Goal: Navigation & Orientation: Find specific page/section

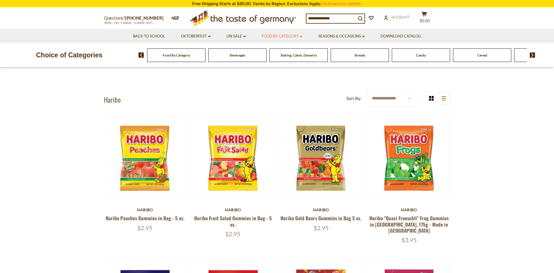
click at [278, 38] on link "Food By Category dropdown_arrow" at bounding box center [282, 36] width 41 height 6
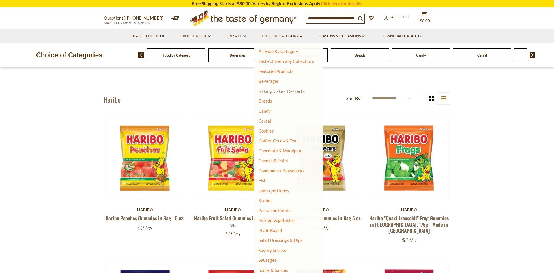
click at [277, 91] on link "Baking, Cakes, Desserts" at bounding box center [282, 91] width 46 height 5
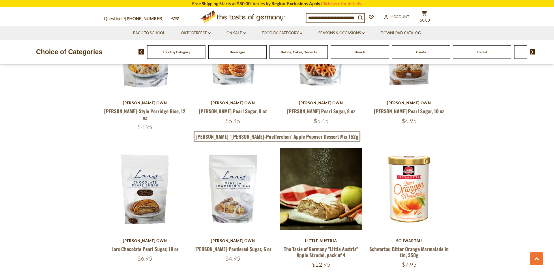
scroll to position [942, 0]
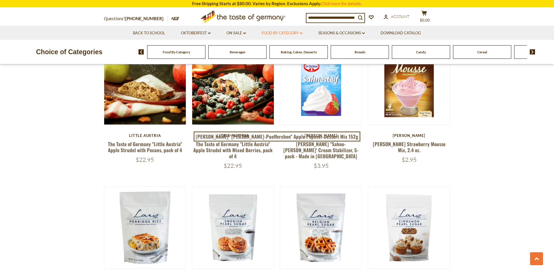
click at [283, 31] on link "Food By Category dropdown_arrow" at bounding box center [282, 33] width 41 height 6
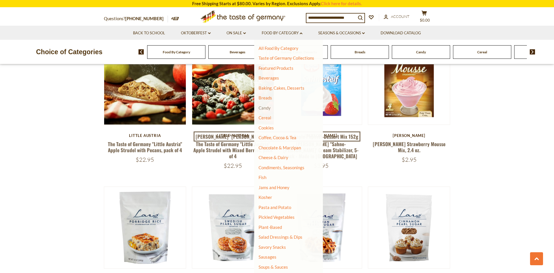
click at [268, 109] on link "Candy" at bounding box center [265, 107] width 12 height 5
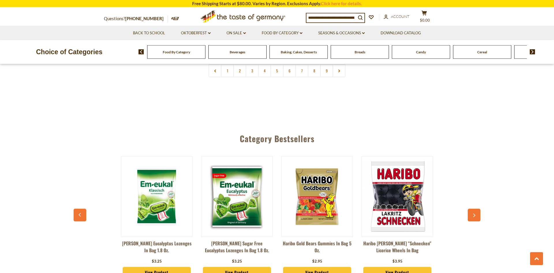
scroll to position [1560, 0]
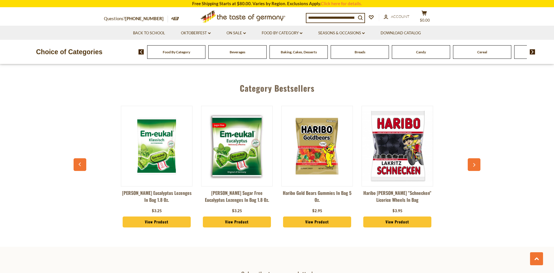
click at [473, 158] on button "button" at bounding box center [474, 164] width 13 height 13
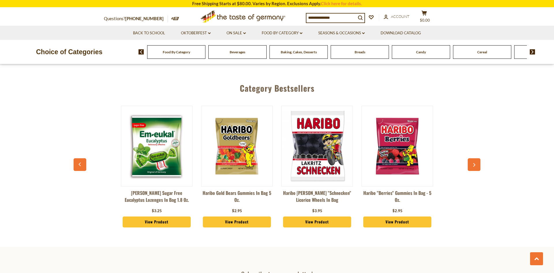
click at [473, 158] on button "button" at bounding box center [474, 164] width 13 height 13
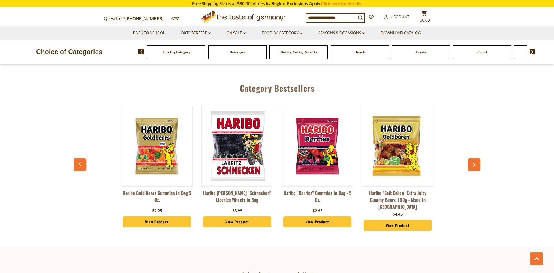
click at [473, 158] on button "button" at bounding box center [474, 164] width 13 height 13
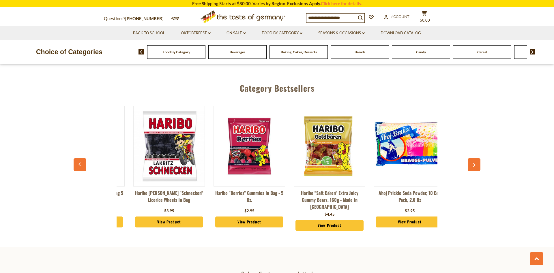
click at [473, 158] on button "button" at bounding box center [474, 164] width 13 height 13
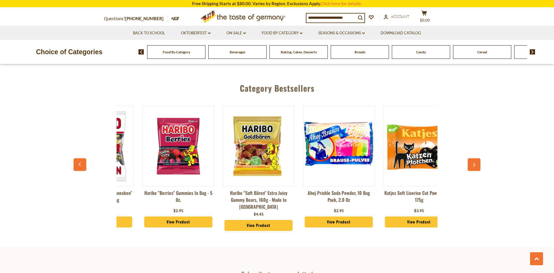
click at [473, 158] on button "button" at bounding box center [474, 164] width 13 height 13
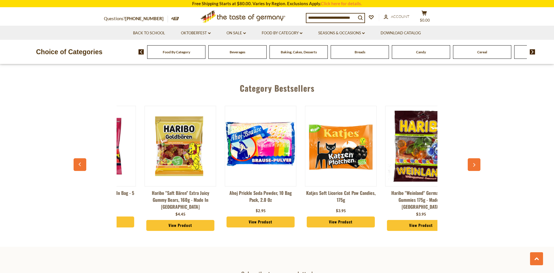
scroll to position [0, 380]
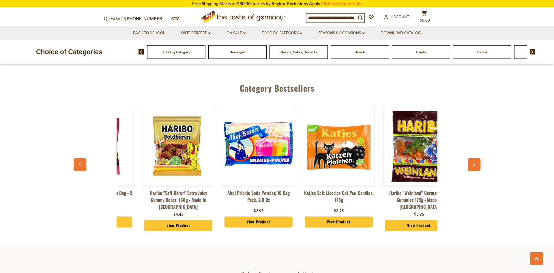
click at [476, 158] on button "button" at bounding box center [474, 164] width 13 height 13
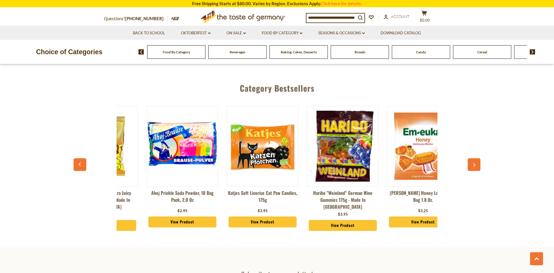
click at [476, 163] on icon "button" at bounding box center [474, 165] width 4 height 4
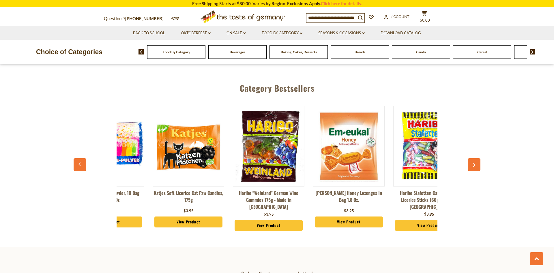
click at [476, 163] on icon "button" at bounding box center [474, 165] width 4 height 4
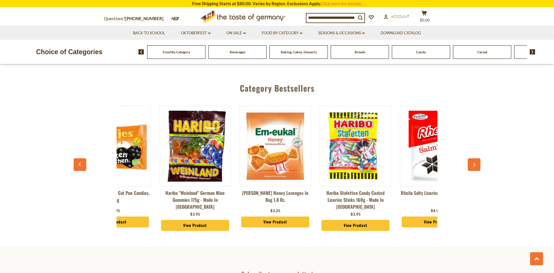
scroll to position [0, 604]
click at [473, 163] on icon "button" at bounding box center [474, 165] width 4 height 4
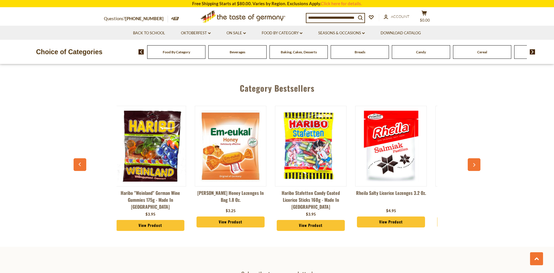
click at [473, 163] on icon "button" at bounding box center [474, 165] width 4 height 4
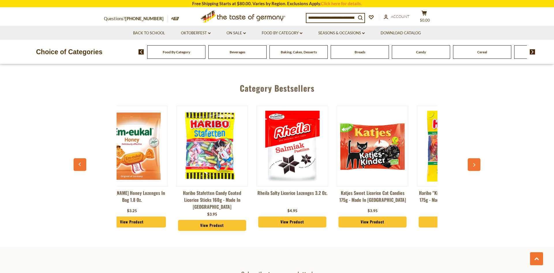
scroll to position [0, 747]
click at [474, 163] on icon "button" at bounding box center [474, 165] width 4 height 4
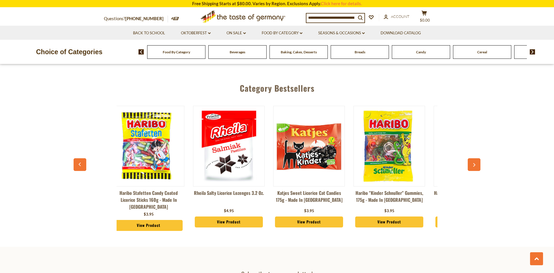
click at [474, 163] on icon "button" at bounding box center [474, 165] width 4 height 4
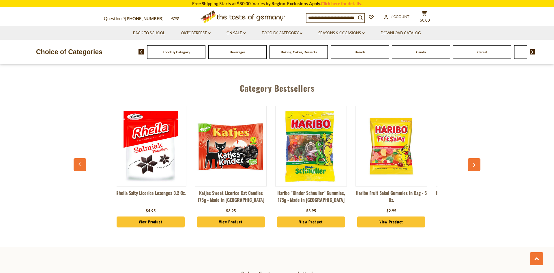
scroll to position [0, 889]
click at [474, 163] on icon "button" at bounding box center [474, 165] width 2 height 4
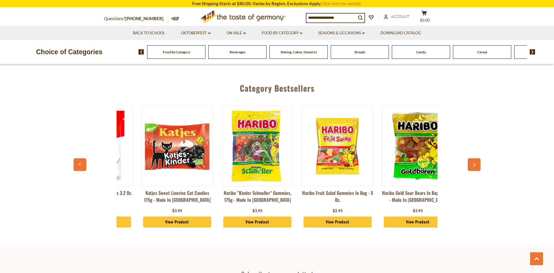
click at [474, 163] on icon "button" at bounding box center [474, 165] width 2 height 4
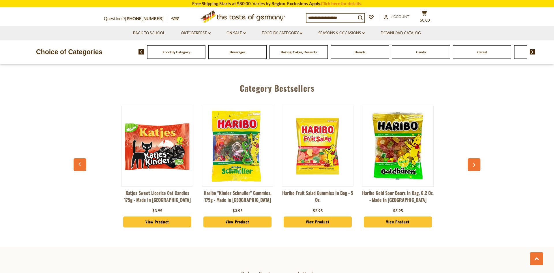
scroll to position [0, 963]
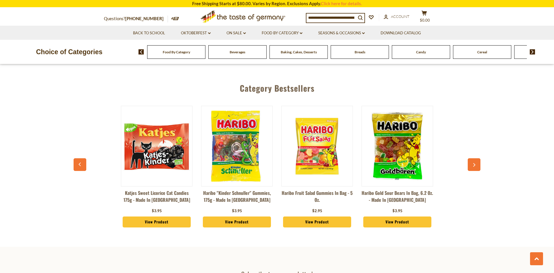
click at [473, 158] on button "button" at bounding box center [474, 164] width 13 height 13
click at [473, 163] on icon "button" at bounding box center [474, 165] width 4 height 4
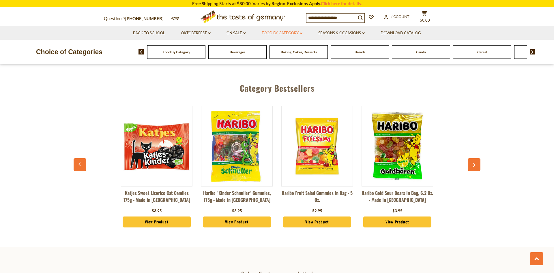
click at [298, 34] on link "Food By Category dropdown_arrow" at bounding box center [282, 33] width 41 height 6
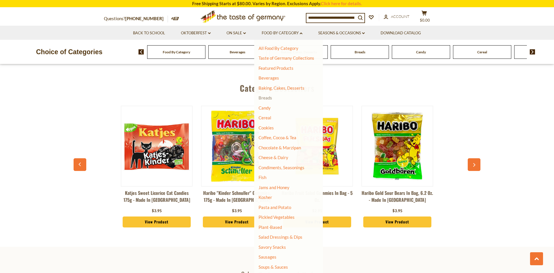
click at [266, 98] on link "Breads" at bounding box center [266, 97] width 14 height 5
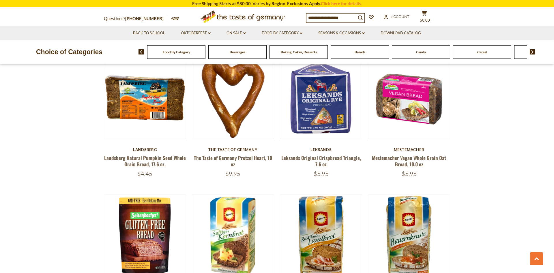
scroll to position [442, 0]
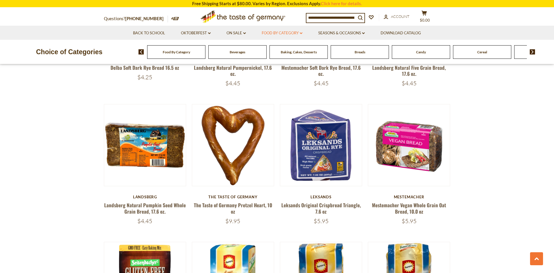
click at [279, 31] on link "Food By Category dropdown_arrow" at bounding box center [282, 33] width 41 height 6
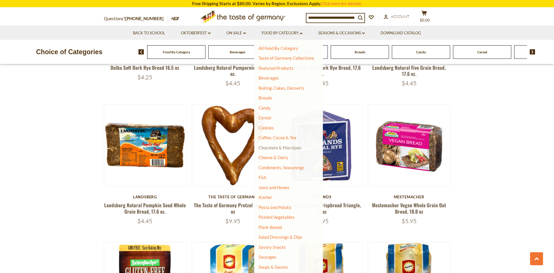
click at [292, 147] on link "Chocolate & Marzipan" at bounding box center [280, 147] width 42 height 5
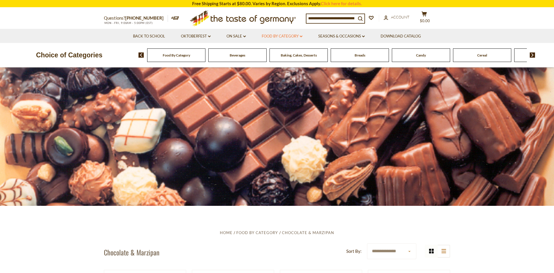
click at [289, 34] on link "Food By Category dropdown_arrow" at bounding box center [282, 36] width 41 height 6
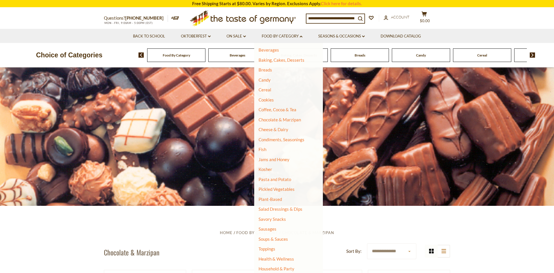
scroll to position [38, 0]
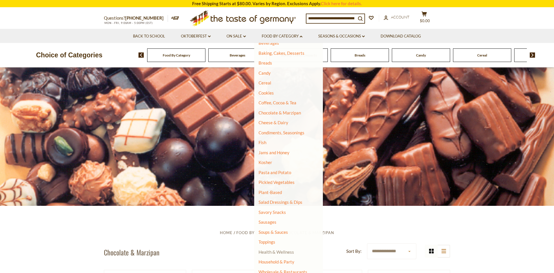
click at [277, 255] on link "Health & Wellness" at bounding box center [276, 252] width 35 height 8
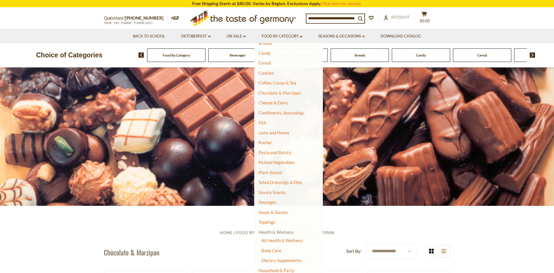
scroll to position [66, 0]
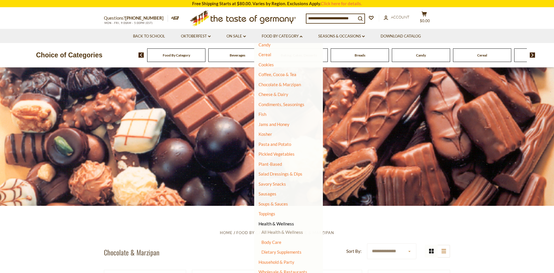
click at [281, 231] on link "All Health & Wellness" at bounding box center [282, 232] width 42 height 5
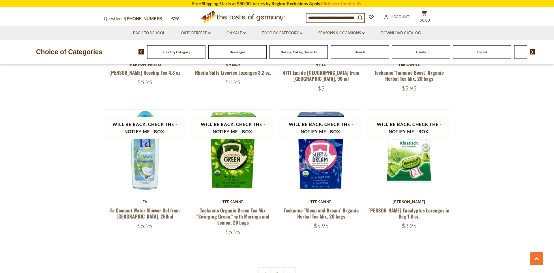
scroll to position [1295, 0]
